Goal: Task Accomplishment & Management: Use online tool/utility

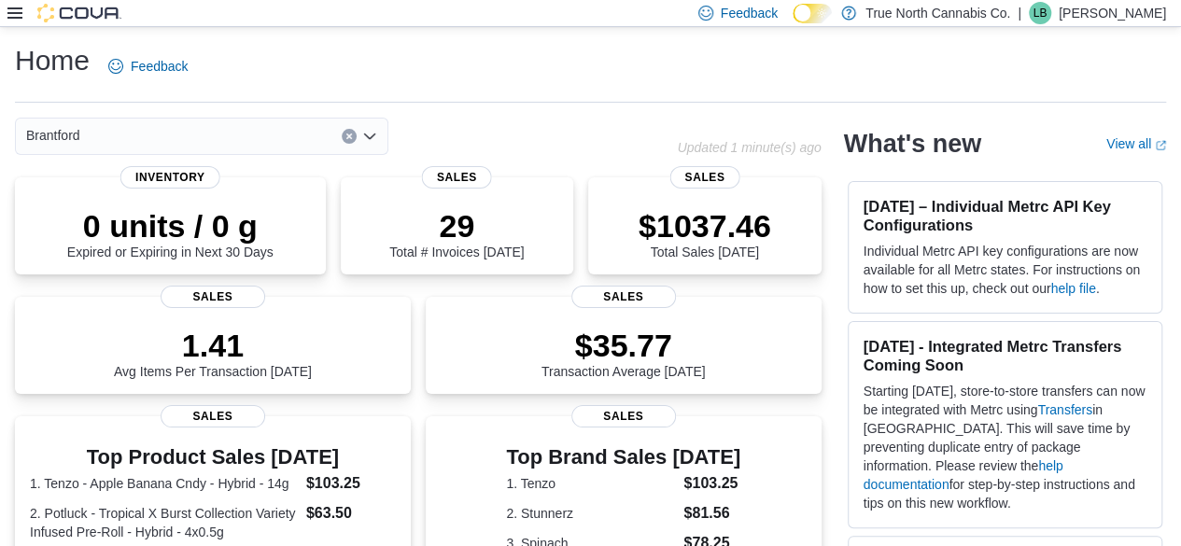
click at [15, 10] on icon at bounding box center [14, 13] width 15 height 15
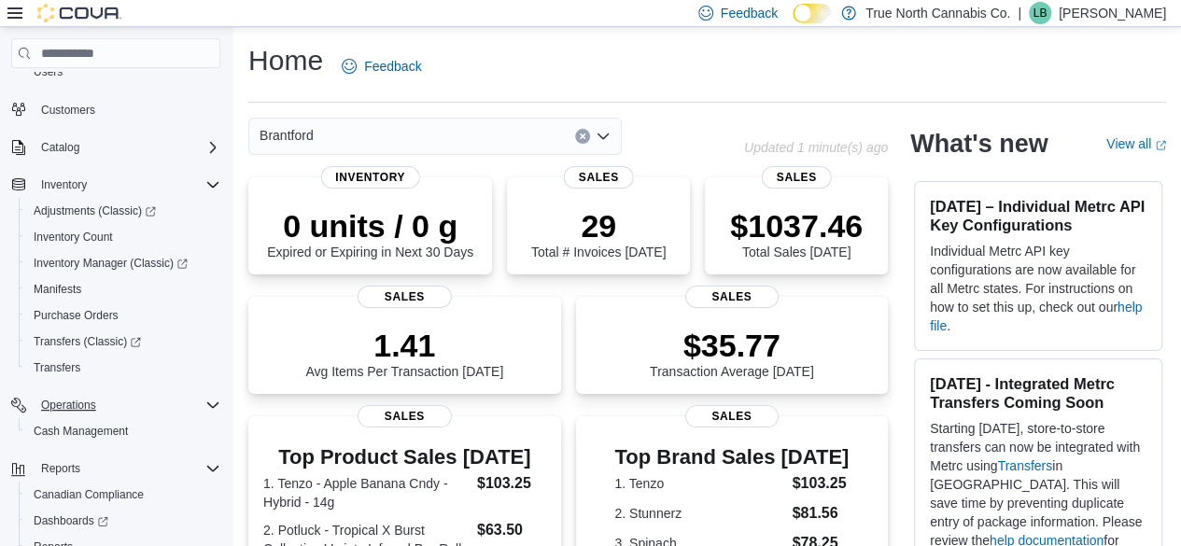
scroll to position [187, 0]
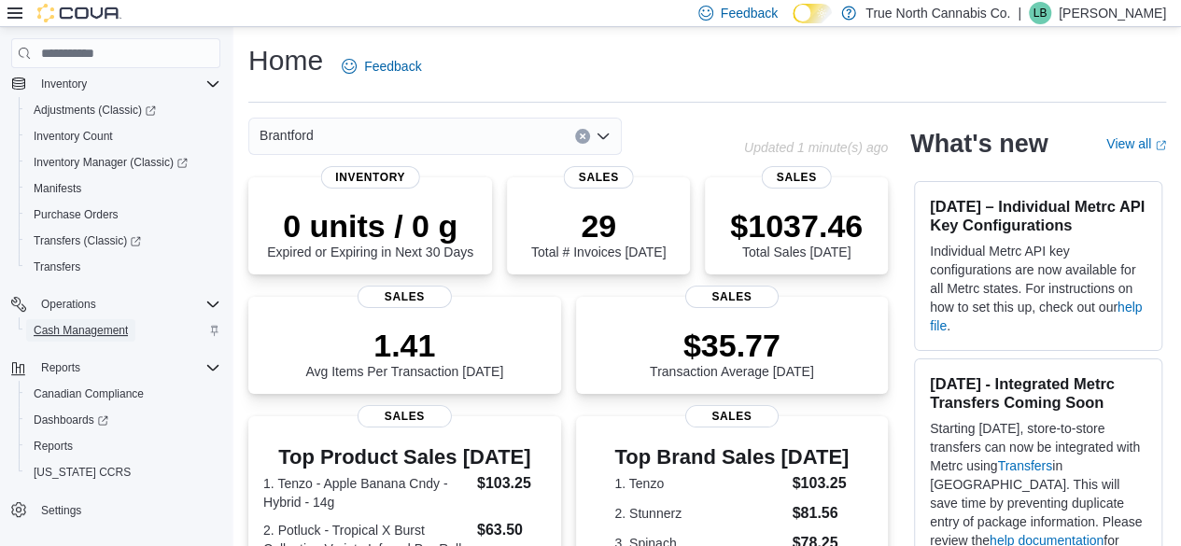
click at [91, 334] on span "Cash Management" at bounding box center [81, 330] width 94 height 15
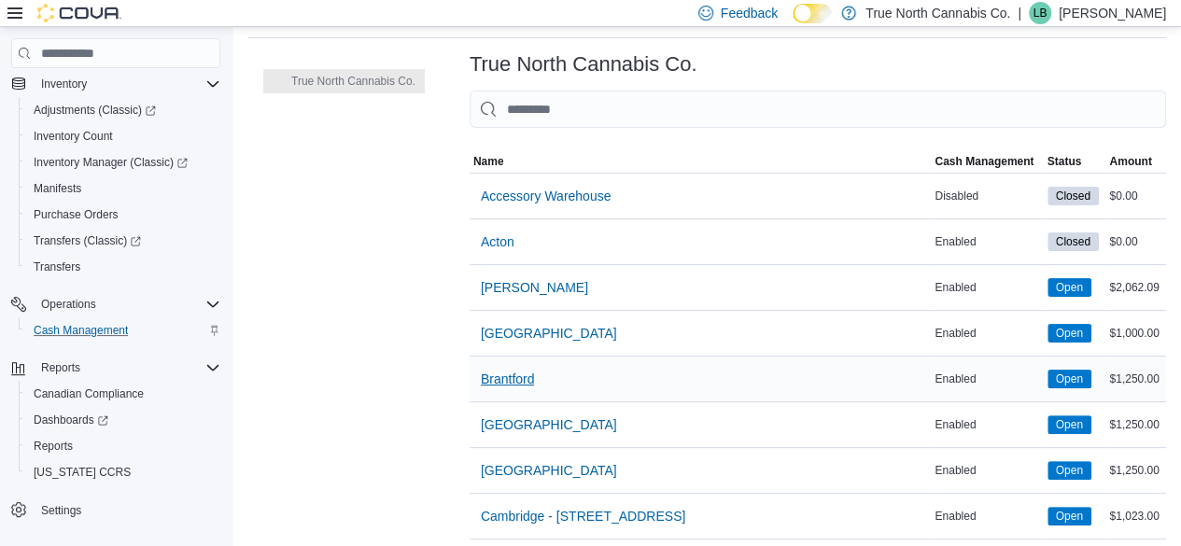
scroll to position [93, 0]
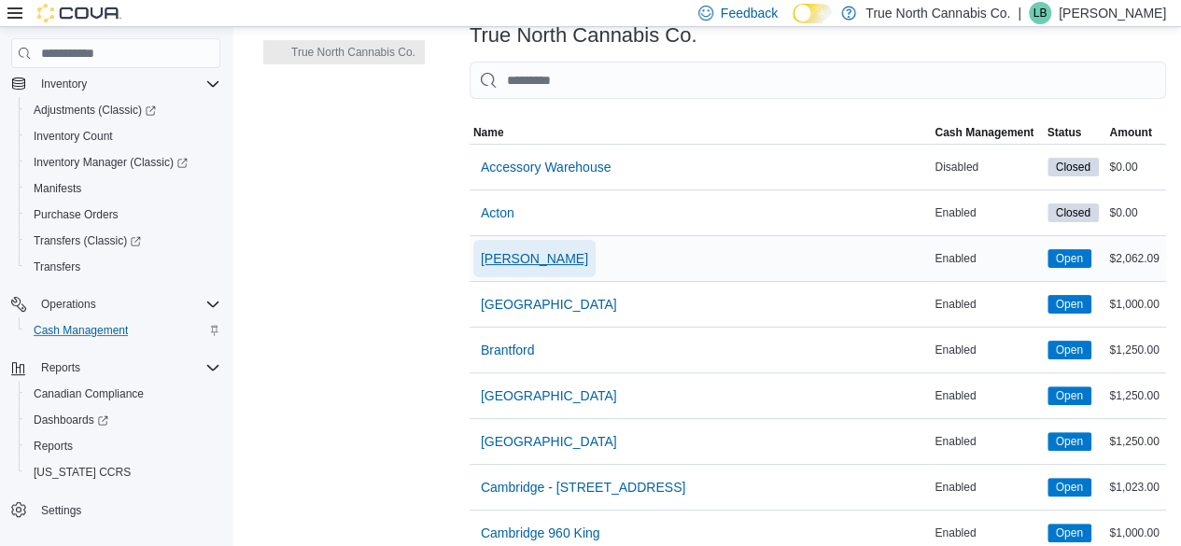
click at [521, 257] on span "[PERSON_NAME]" at bounding box center [534, 258] width 107 height 19
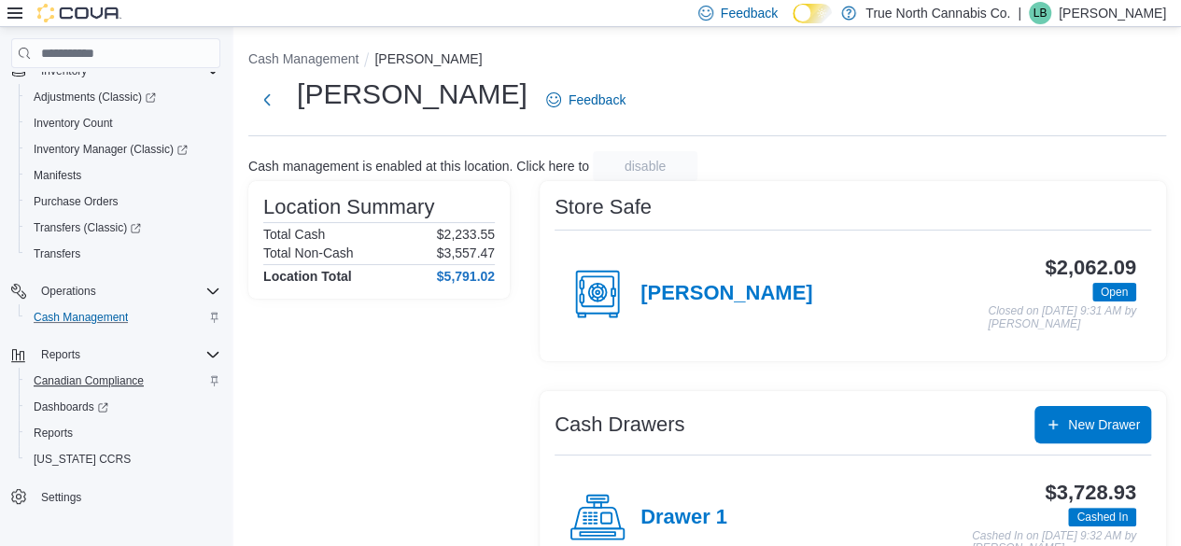
scroll to position [93, 0]
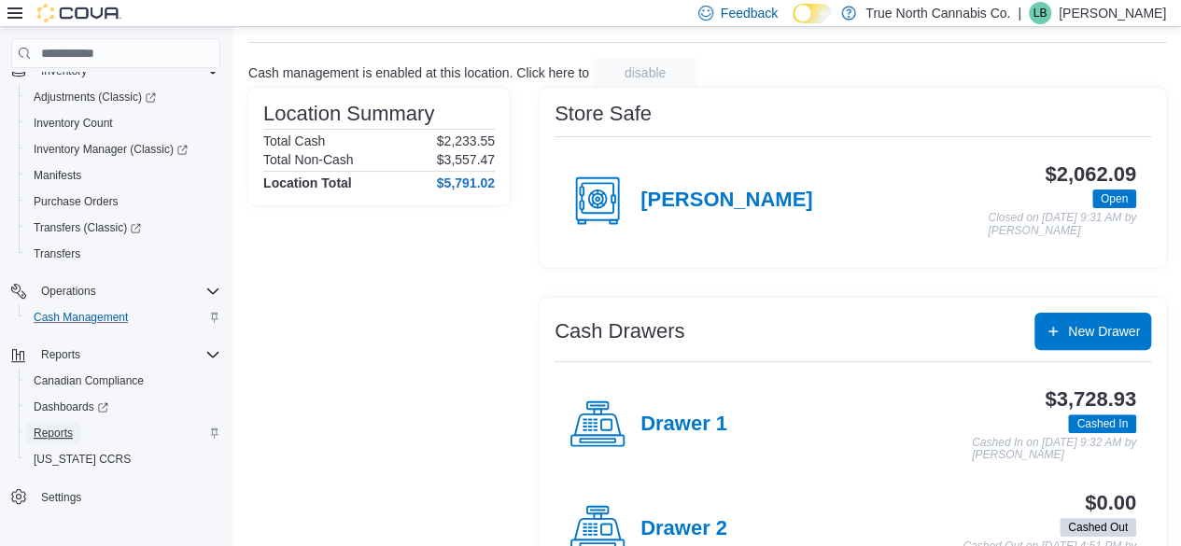
click at [59, 432] on span "Reports" at bounding box center [53, 433] width 39 height 15
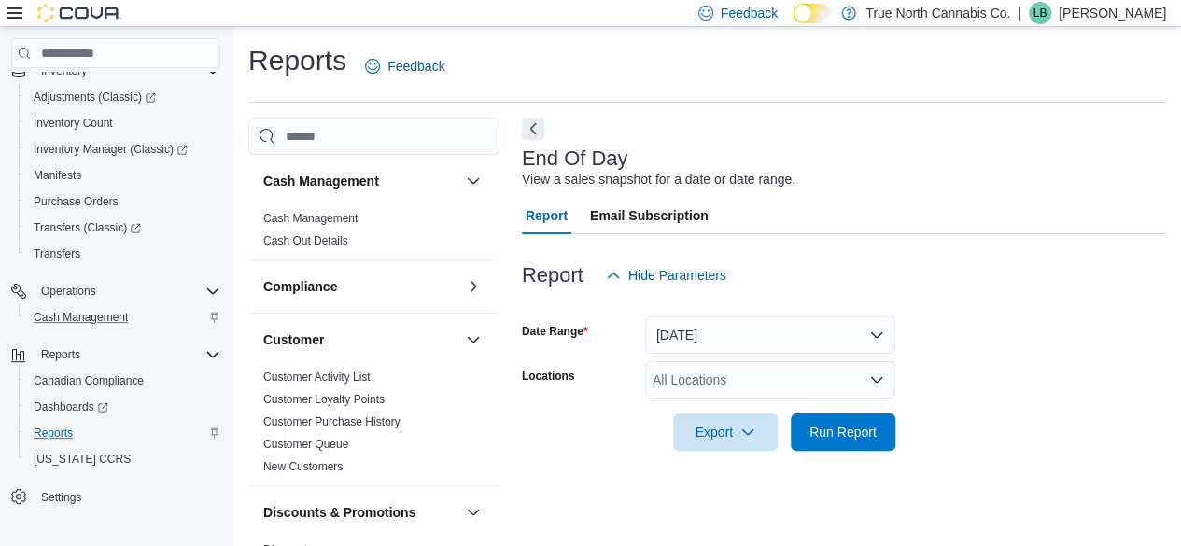
scroll to position [34, 0]
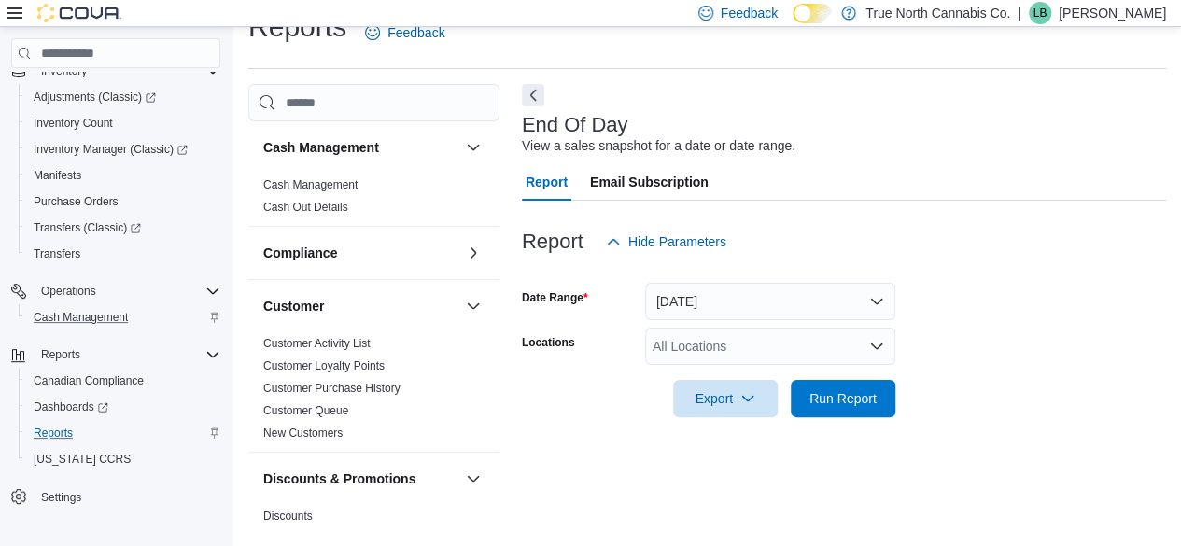
click at [734, 352] on div "All Locations" at bounding box center [770, 346] width 250 height 37
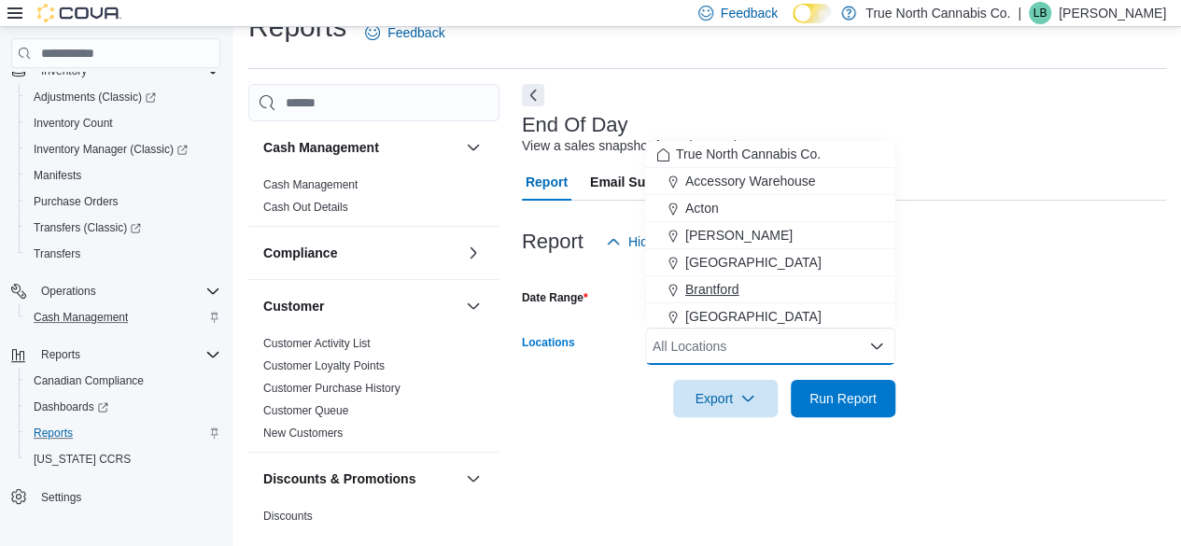
click at [708, 287] on span "Brantford" at bounding box center [712, 289] width 54 height 19
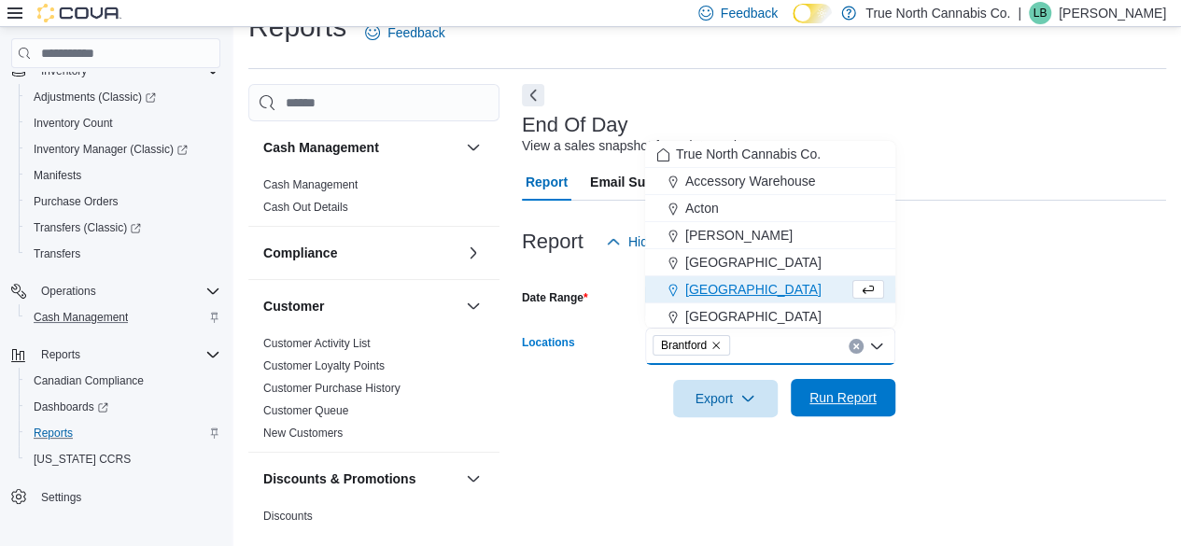
click at [831, 393] on span "Run Report" at bounding box center [842, 397] width 67 height 19
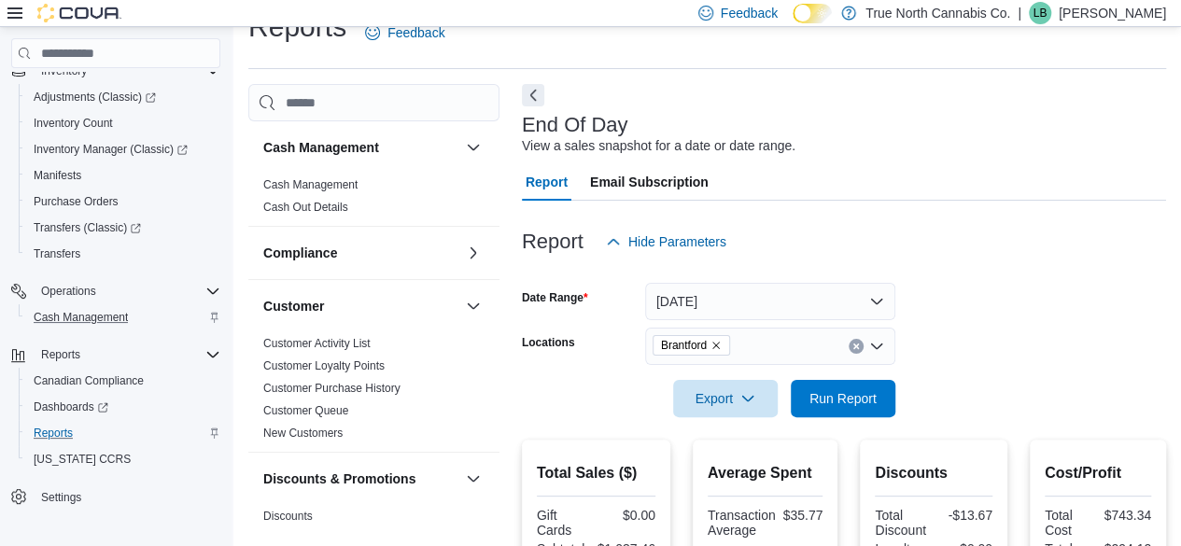
click at [14, 16] on icon at bounding box center [14, 13] width 15 height 15
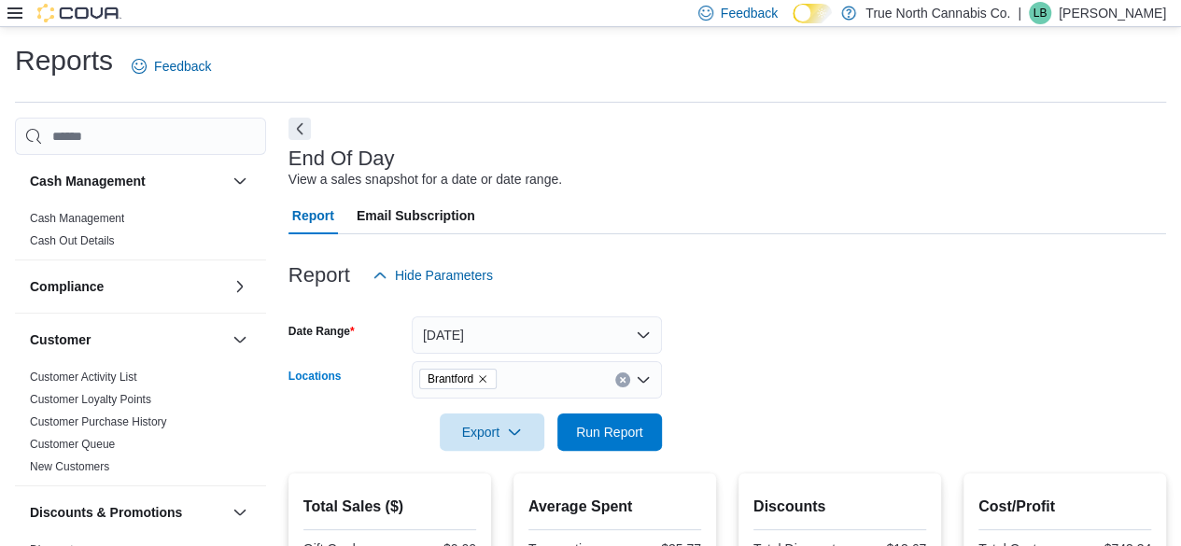
click at [549, 381] on div "Brantford" at bounding box center [537, 379] width 250 height 37
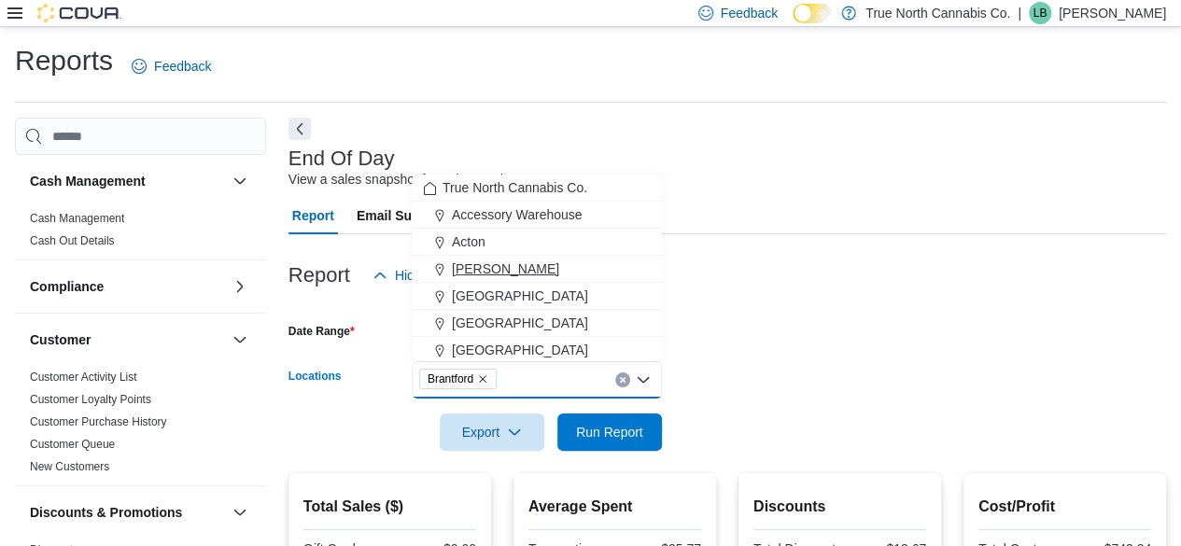
click at [509, 266] on div "[PERSON_NAME]" at bounding box center [537, 268] width 228 height 19
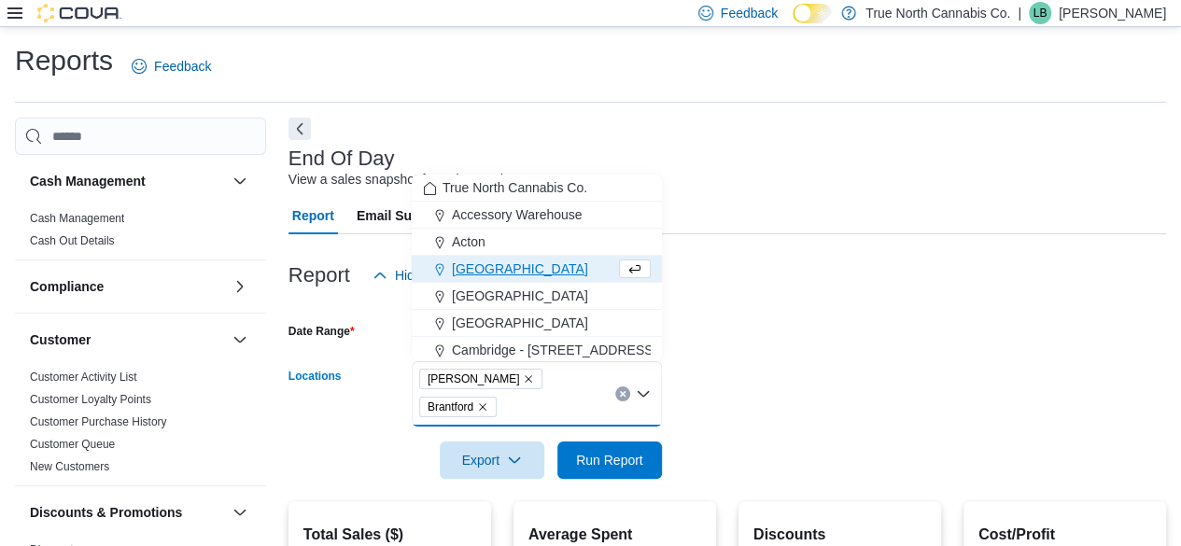
click at [488, 401] on icon "Remove Brantford from selection in this group" at bounding box center [482, 406] width 11 height 11
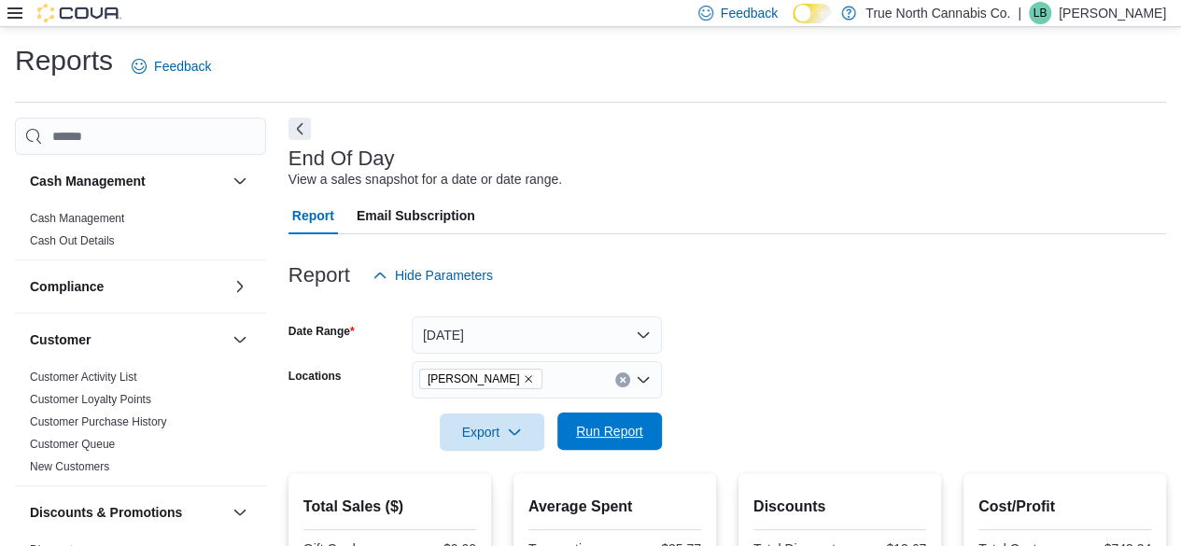
click at [610, 416] on span "Run Report" at bounding box center [609, 431] width 82 height 37
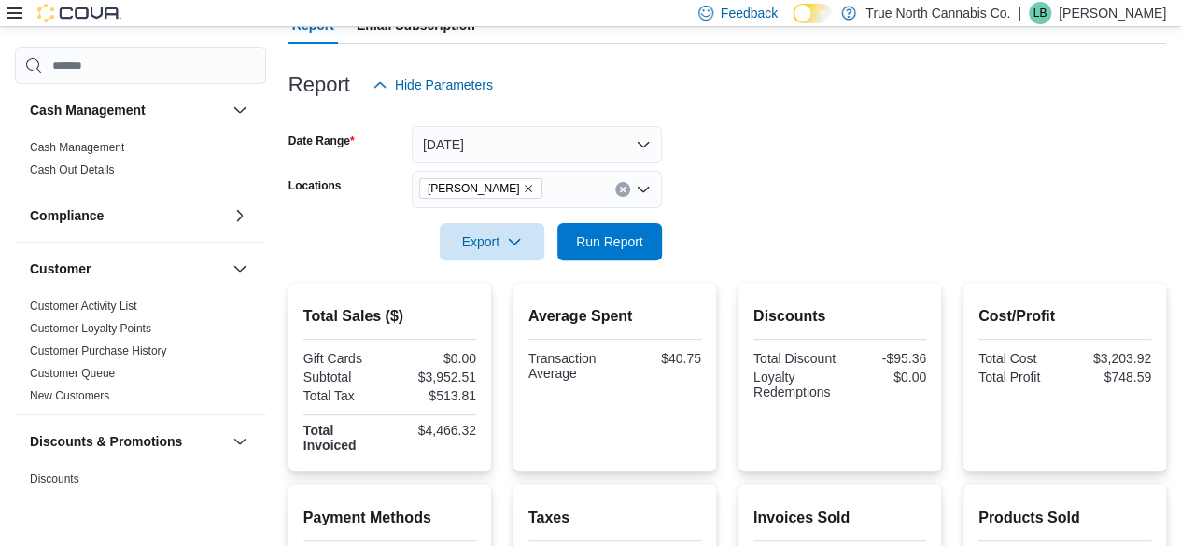
scroll to position [162, 0]
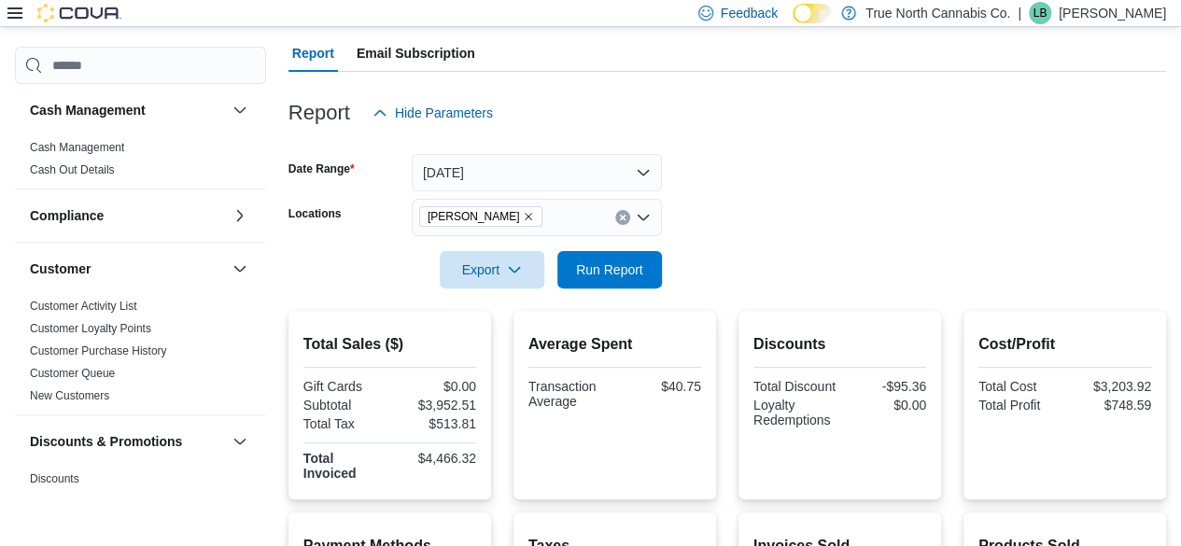
click at [523, 214] on icon "Remove Aylmer from selection in this group" at bounding box center [528, 216] width 11 height 11
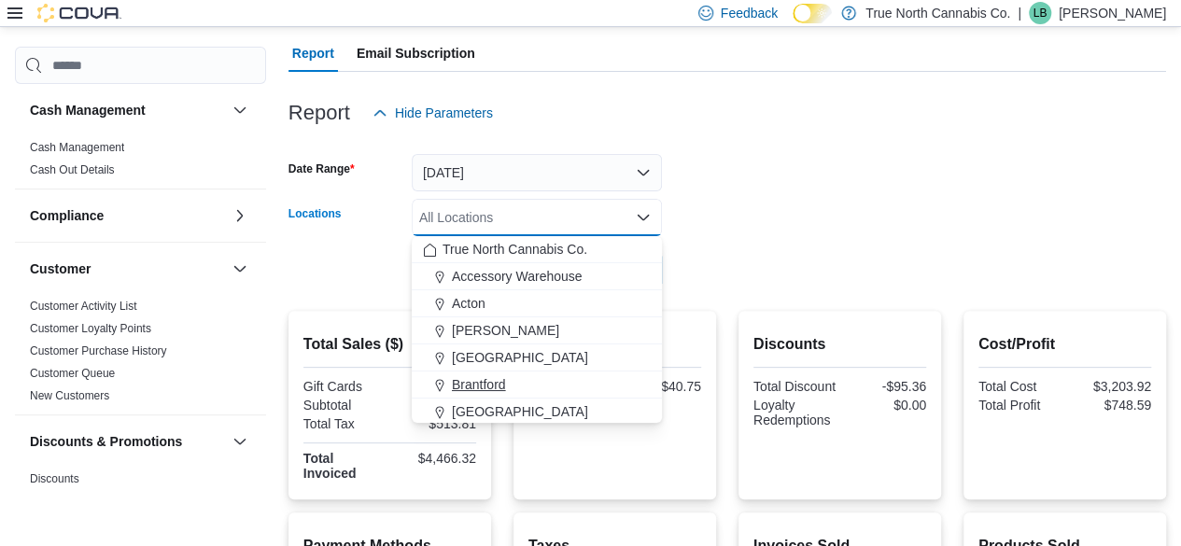
click at [487, 385] on span "Brantford" at bounding box center [479, 384] width 54 height 19
click at [841, 217] on form "Date Range [DATE] Locations [GEOGRAPHIC_DATA] Combo box. Selected. [GEOGRAPHIC_…" at bounding box center [726, 210] width 877 height 157
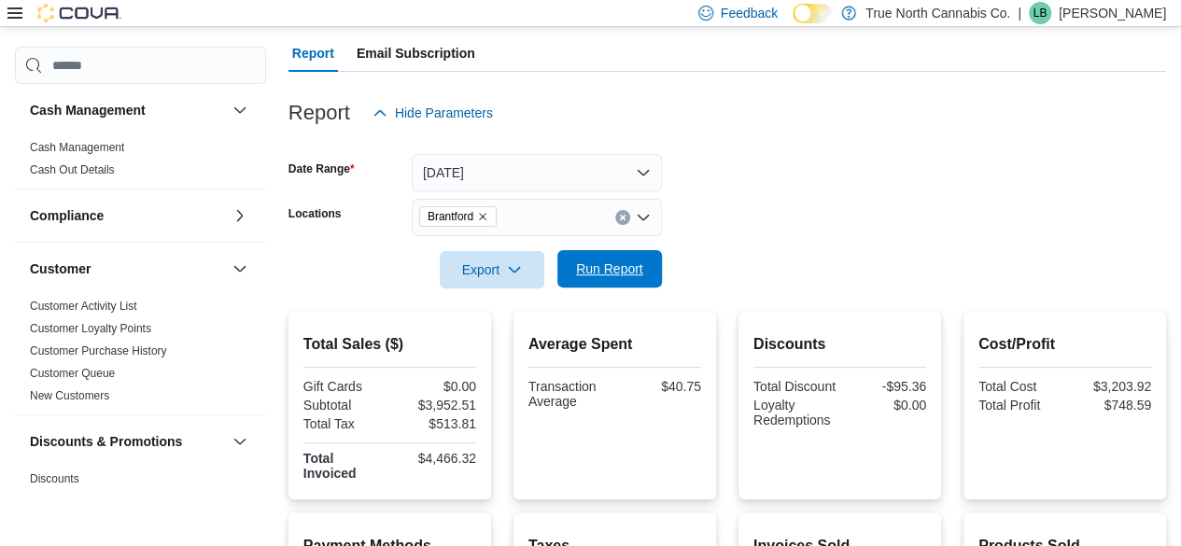
click at [645, 262] on span "Run Report" at bounding box center [609, 268] width 82 height 37
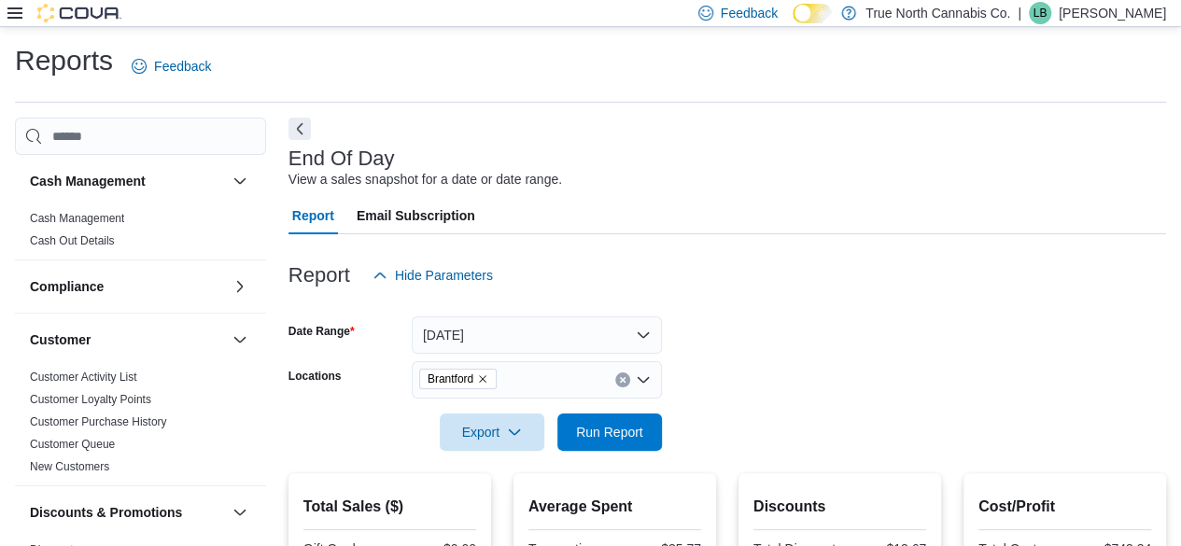
click at [976, 170] on div "End Of Day View a sales snapshot for a date or date range." at bounding box center [722, 168] width 868 height 42
